Goal: Transaction & Acquisition: Download file/media

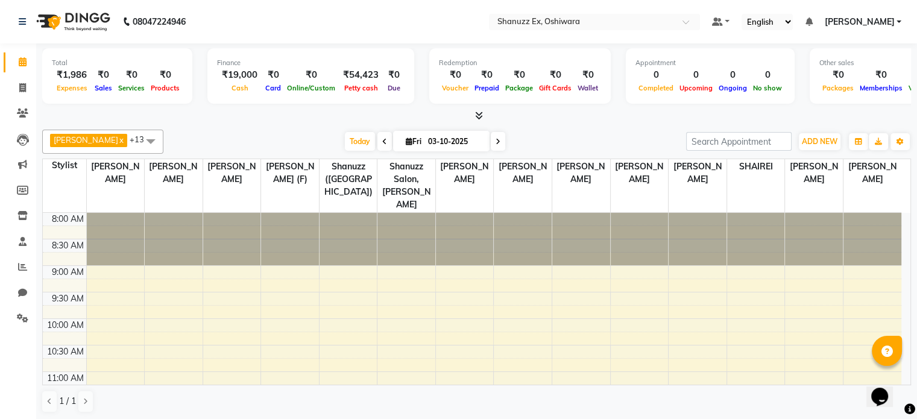
scroll to position [498, 0]
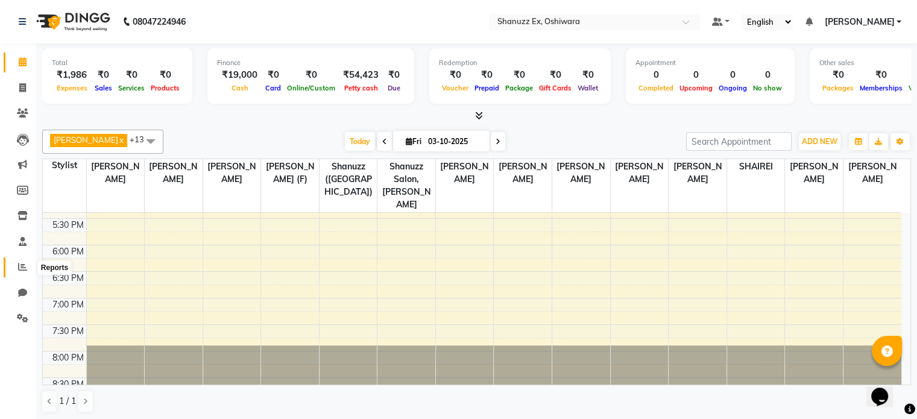
click at [22, 271] on icon at bounding box center [22, 266] width 9 height 9
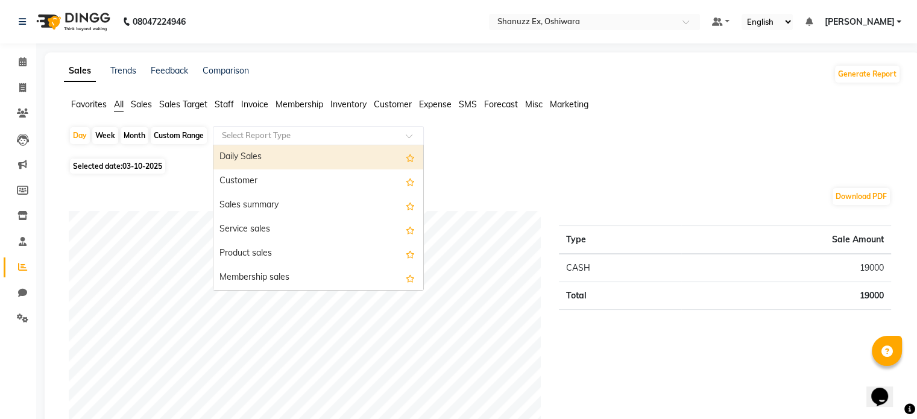
click at [280, 135] on input "text" at bounding box center [306, 136] width 174 height 12
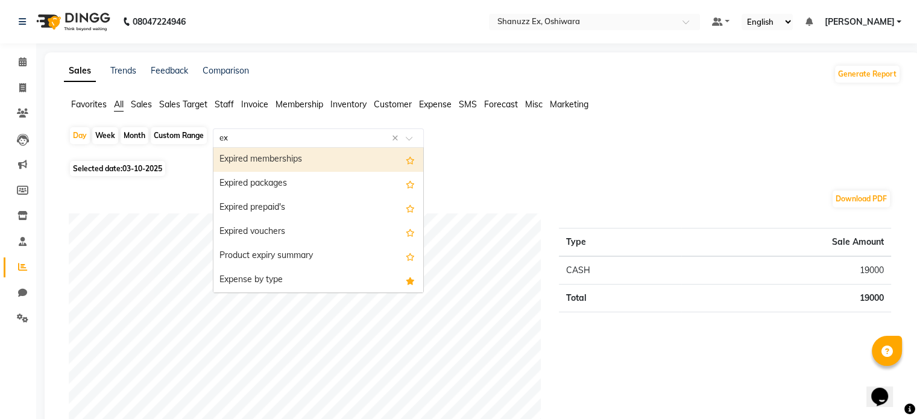
type input "exp"
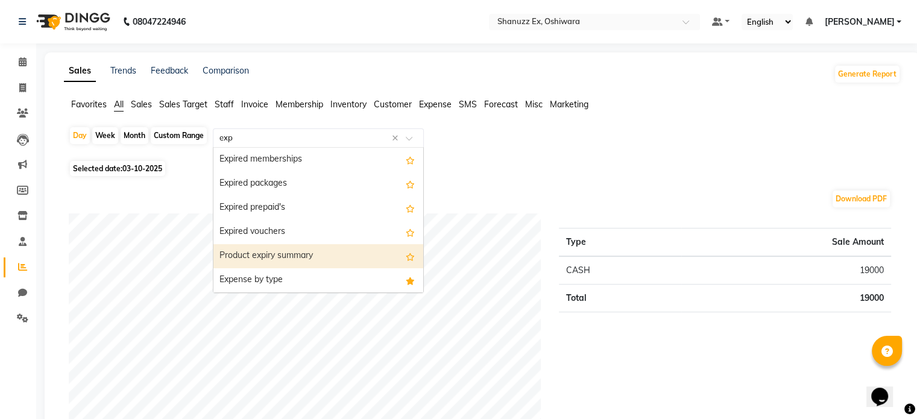
scroll to position [24, 0]
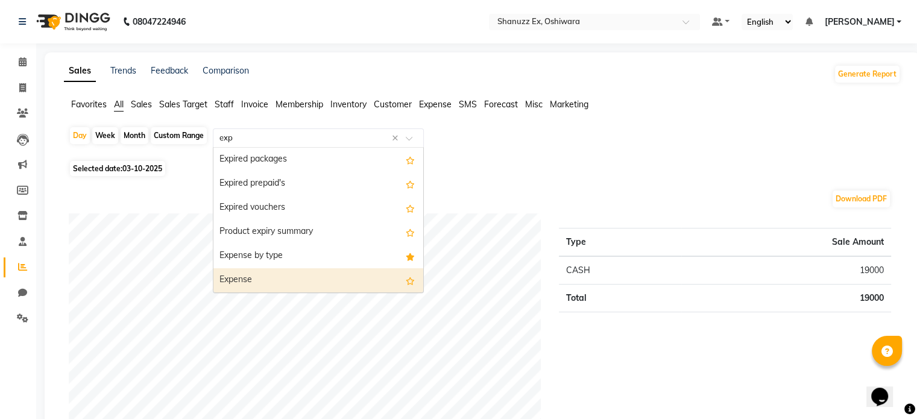
click at [259, 274] on div "Expense" at bounding box center [318, 280] width 210 height 24
select select "full_report"
select select "csv"
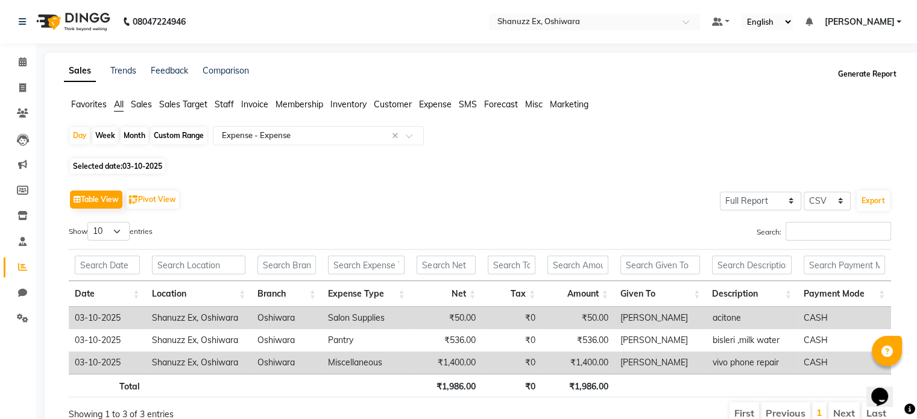
click at [854, 71] on button "Generate Report" at bounding box center [867, 74] width 64 height 17
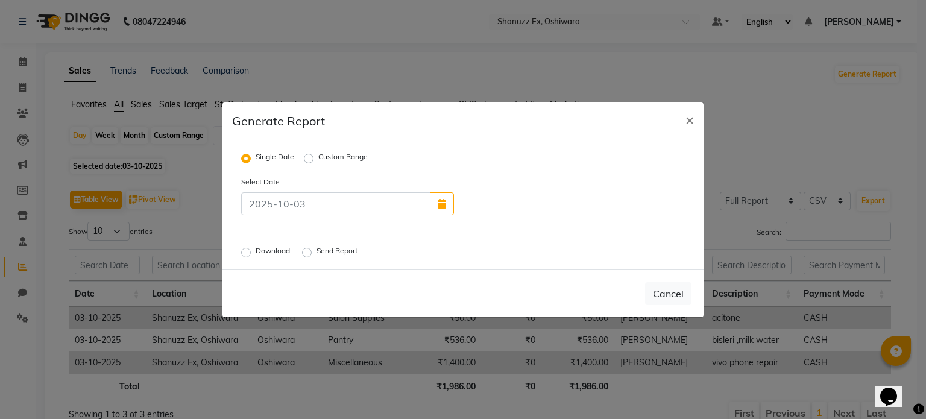
click at [256, 253] on label "Download" at bounding box center [274, 252] width 37 height 14
click at [244, 253] on input "Download" at bounding box center [248, 252] width 8 height 8
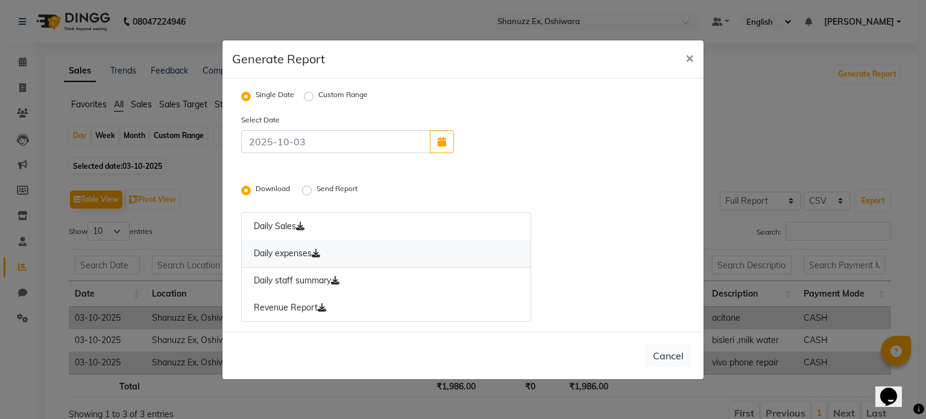
click at [307, 256] on link "Daily expenses" at bounding box center [386, 254] width 290 height 28
click at [688, 54] on span "×" at bounding box center [689, 57] width 8 height 18
radio input "false"
